Goal: Obtain resource: Download file/media

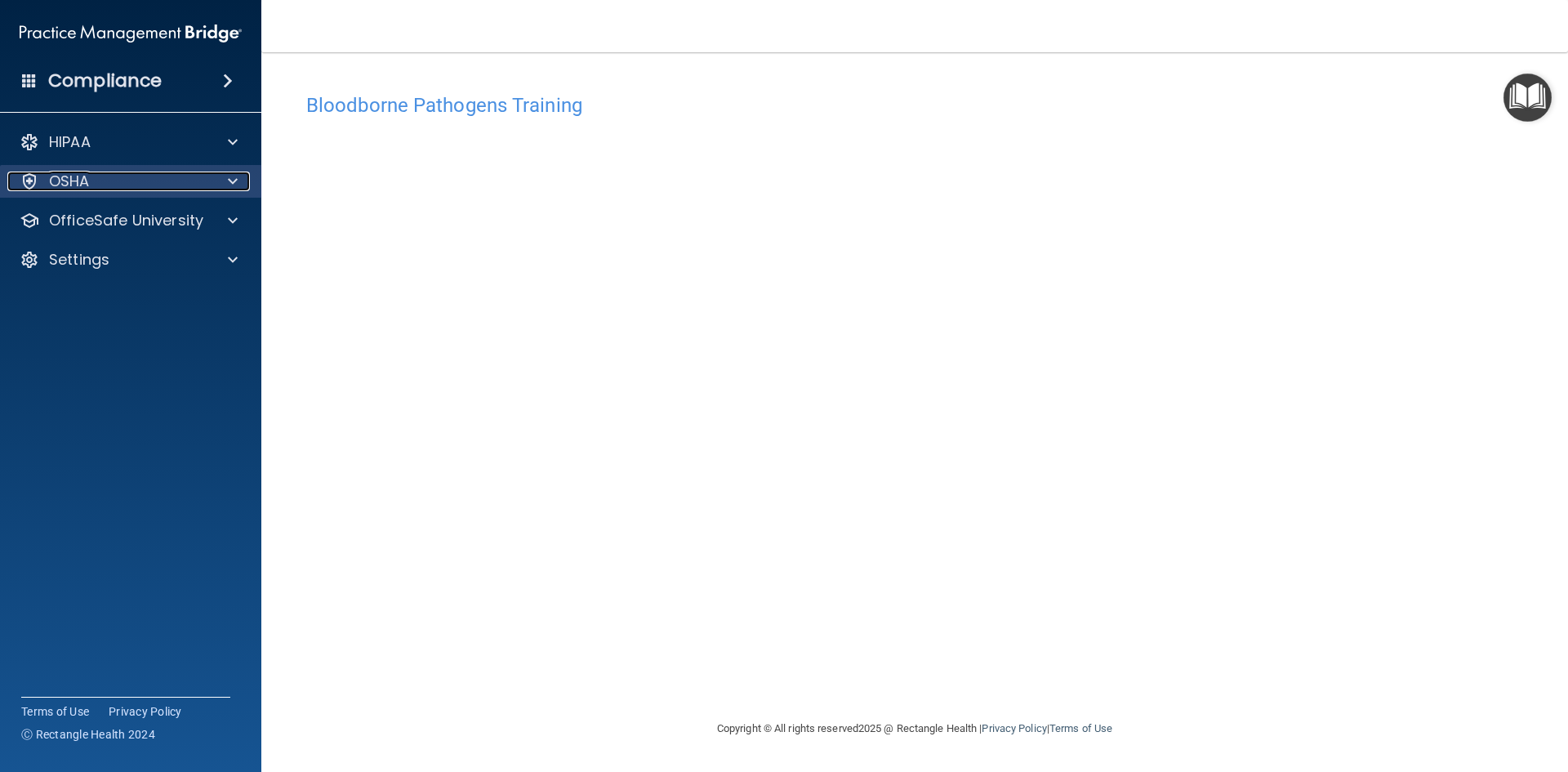
click at [226, 176] on div at bounding box center [229, 182] width 40 height 20
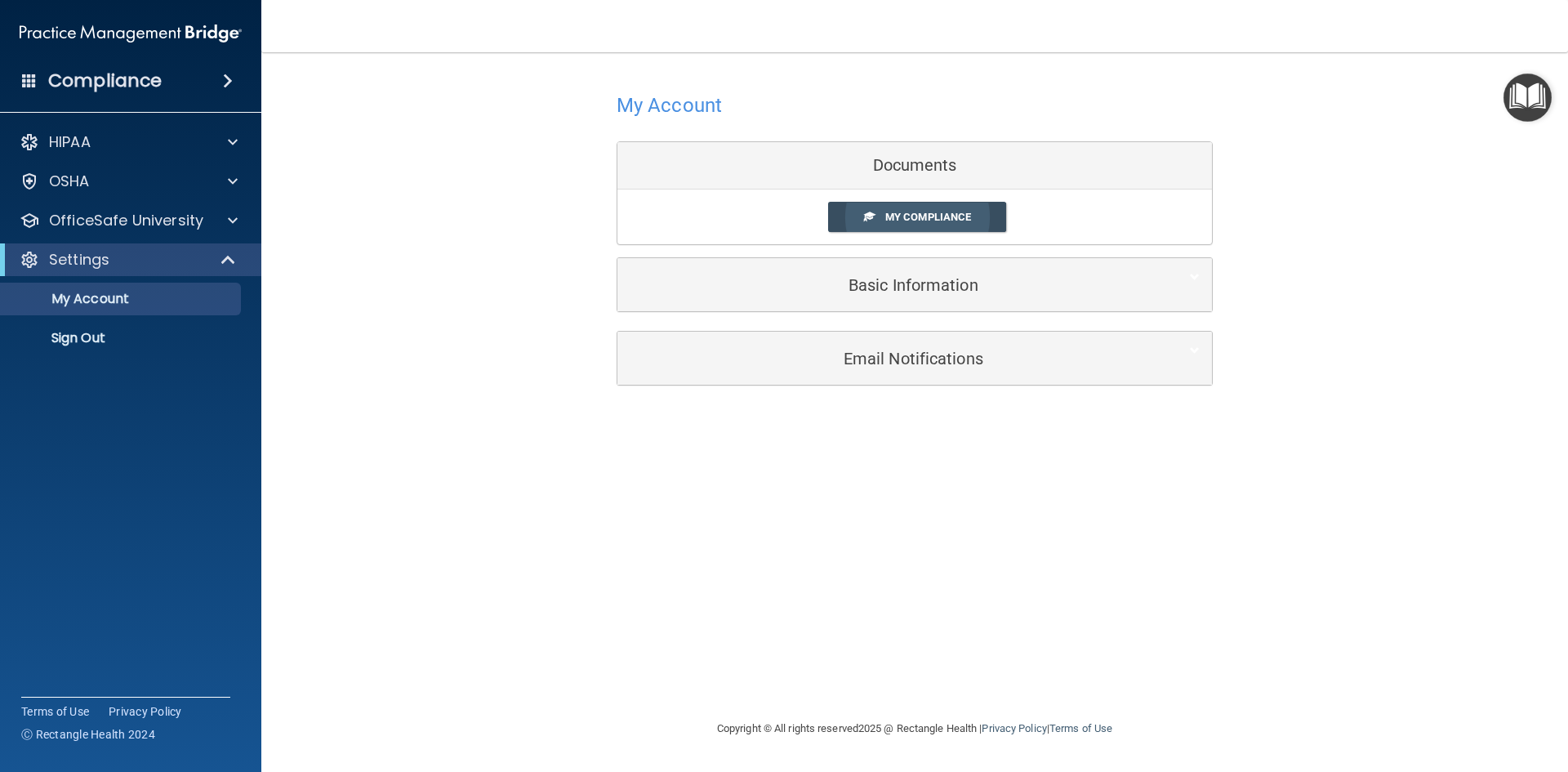
click at [897, 215] on span "My Compliance" at bounding box center [927, 217] width 85 height 13
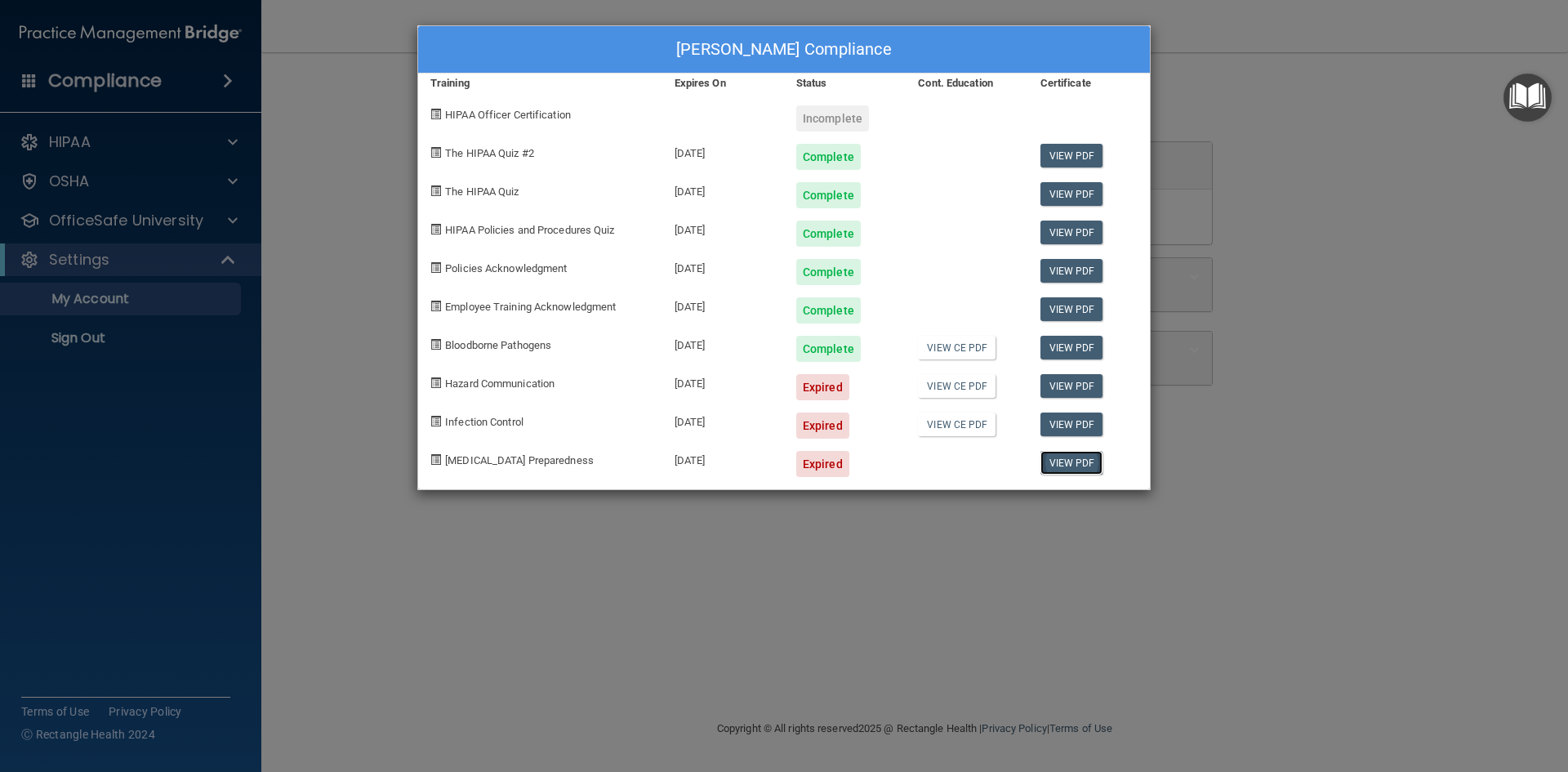
click at [1057, 456] on link "View PDF" at bounding box center [1071, 462] width 63 height 23
click at [835, 386] on div "Expired" at bounding box center [822, 387] width 53 height 26
click at [974, 385] on link "View CE PDF" at bounding box center [956, 386] width 77 height 23
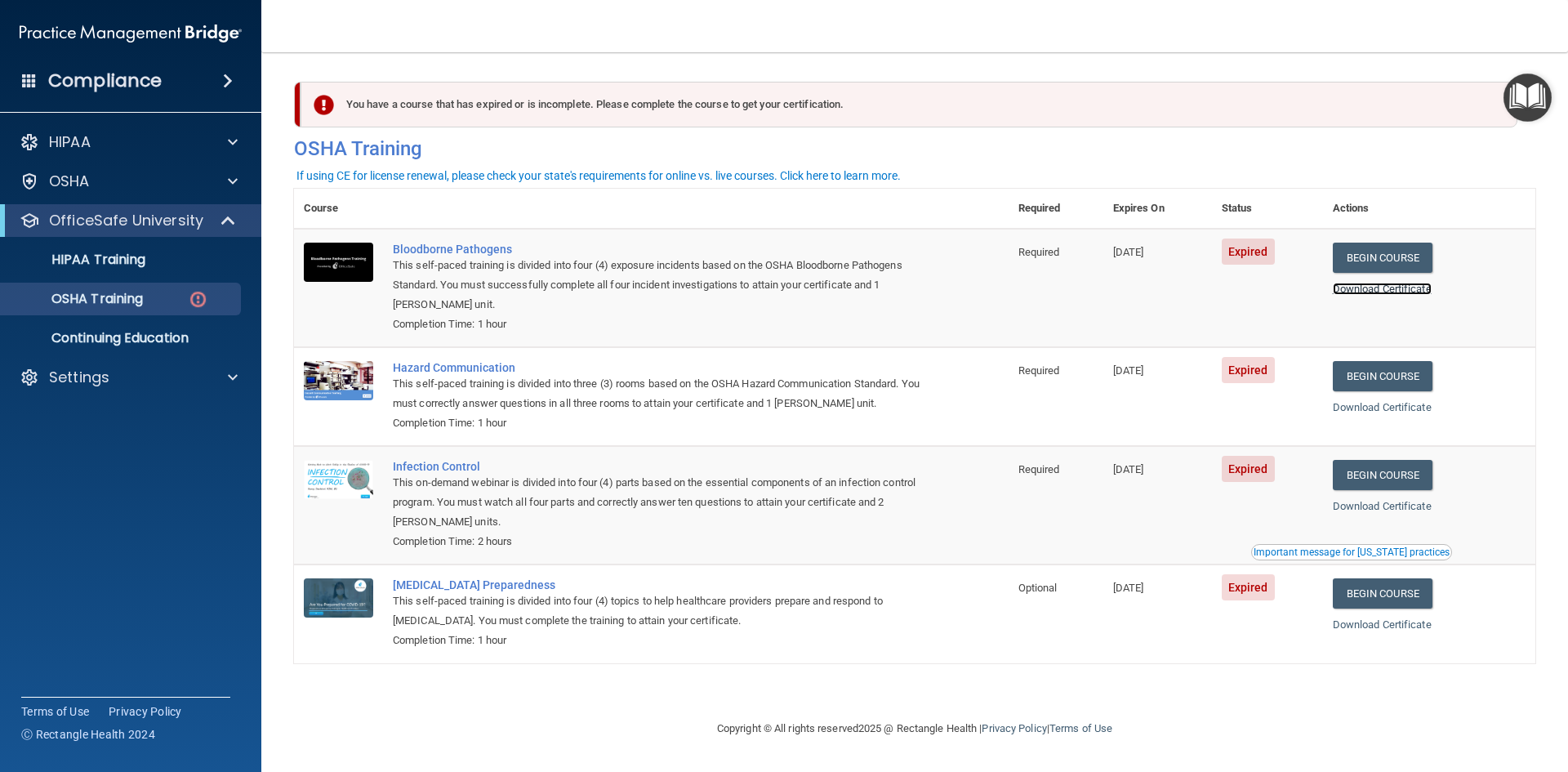
click at [1364, 290] on link "Download Certificate" at bounding box center [1382, 289] width 99 height 13
